Goal: Task Accomplishment & Management: Manage account settings

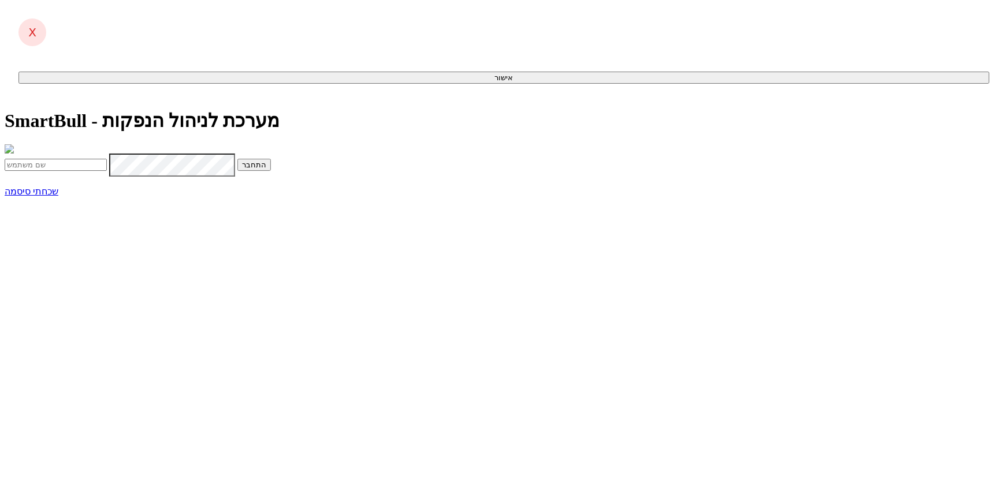
type input "[EMAIL_ADDRESS][DOMAIN_NAME]"
click at [271, 171] on button "התחבר" at bounding box center [254, 165] width 34 height 12
click at [107, 195] on input "text" at bounding box center [56, 189] width 102 height 12
type input "936860"
click at [109, 183] on button "התחבר" at bounding box center [126, 189] width 34 height 12
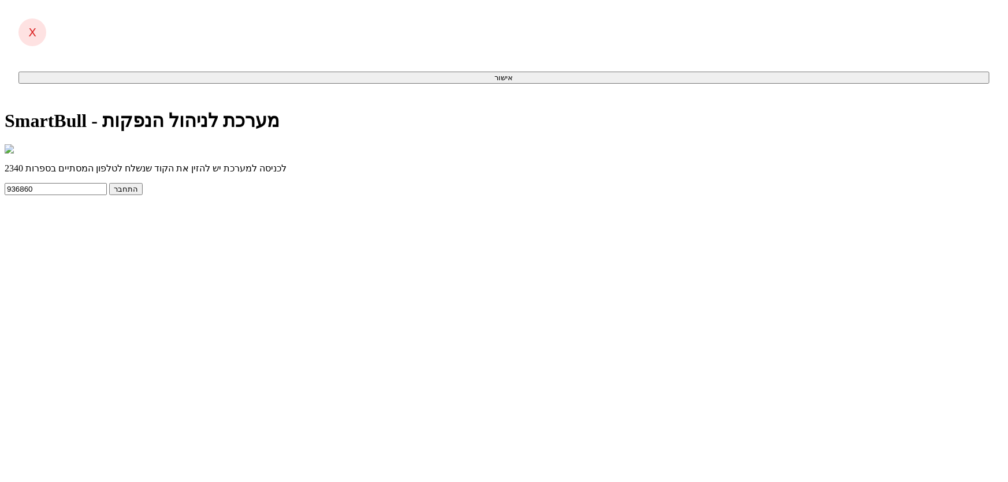
click at [138, 194] on span "submit" at bounding box center [138, 189] width 0 height 9
